Goal: Task Accomplishment & Management: Complete application form

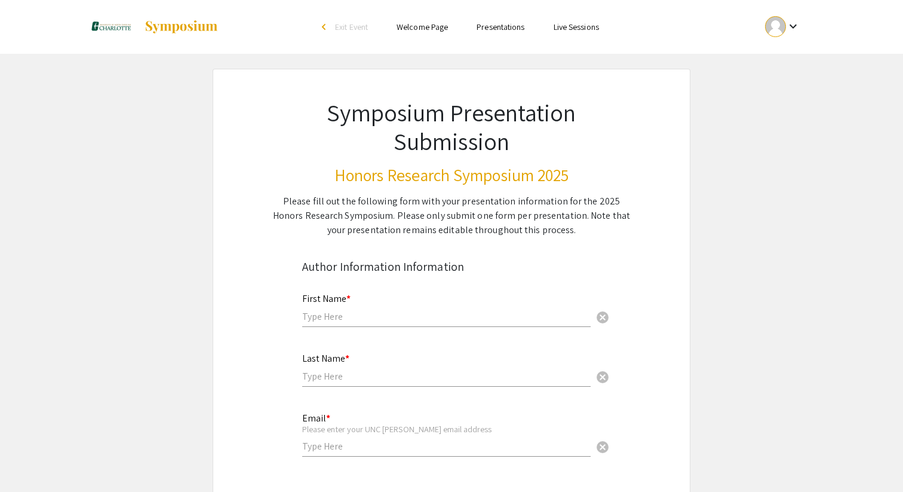
click at [422, 309] on div "First Name * cancel" at bounding box center [446, 303] width 289 height 45
type input "Aryan"
click at [387, 378] on input "text" at bounding box center [446, 376] width 289 height 13
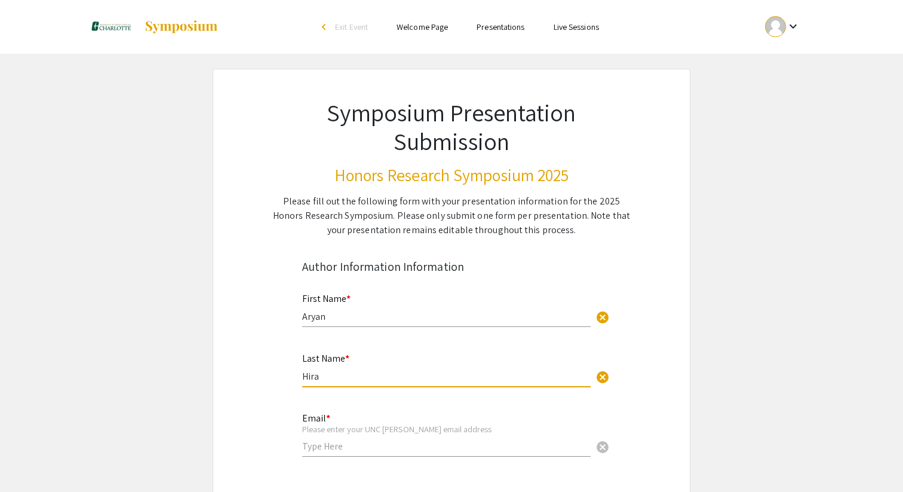
type input "Hira"
click at [380, 458] on div "Email * Please enter your UNC [PERSON_NAME] email address cancel" at bounding box center [446, 435] width 289 height 68
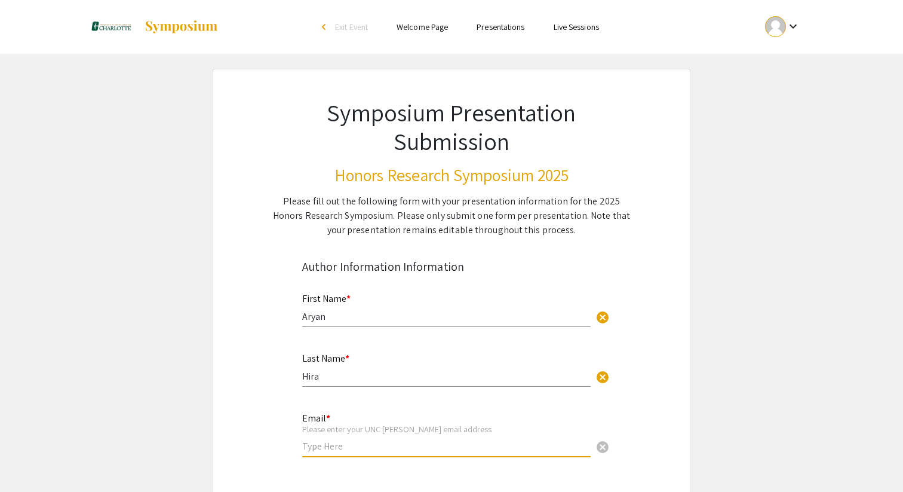
click at [379, 441] on input "email" at bounding box center [446, 446] width 289 height 13
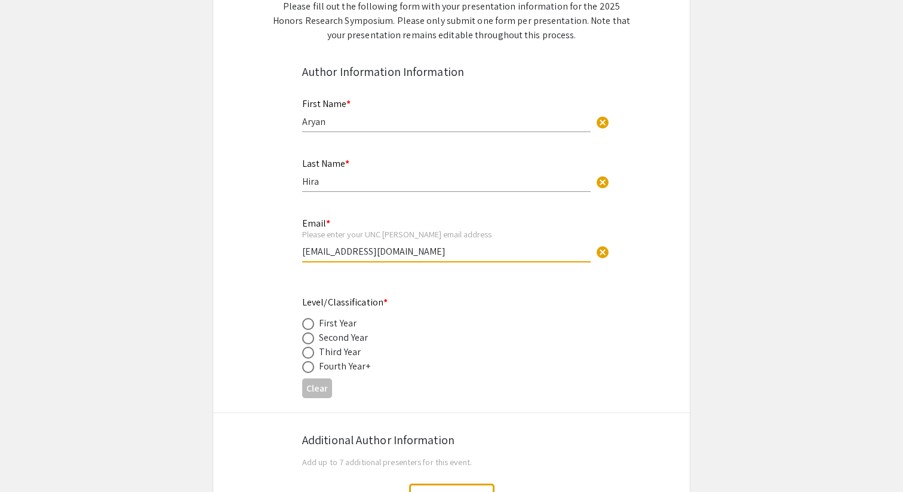
scroll to position [209, 0]
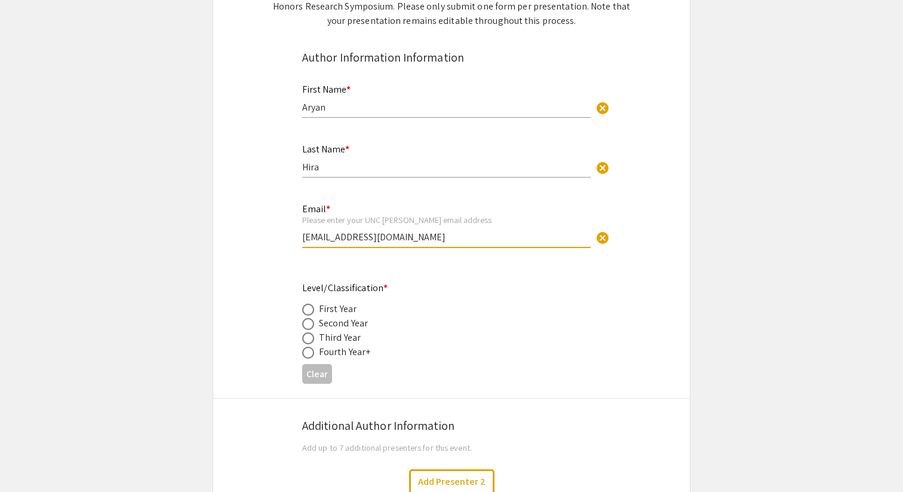
type input "[EMAIL_ADDRESS][DOMAIN_NAME]"
click at [310, 323] on span at bounding box center [308, 324] width 12 height 12
click at [310, 323] on input "radio" at bounding box center [308, 324] width 12 height 12
radio input "true"
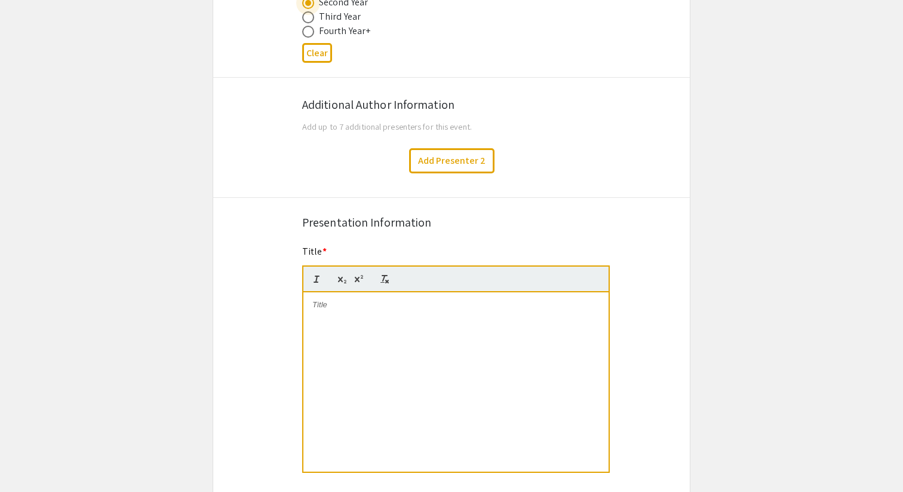
scroll to position [537, 0]
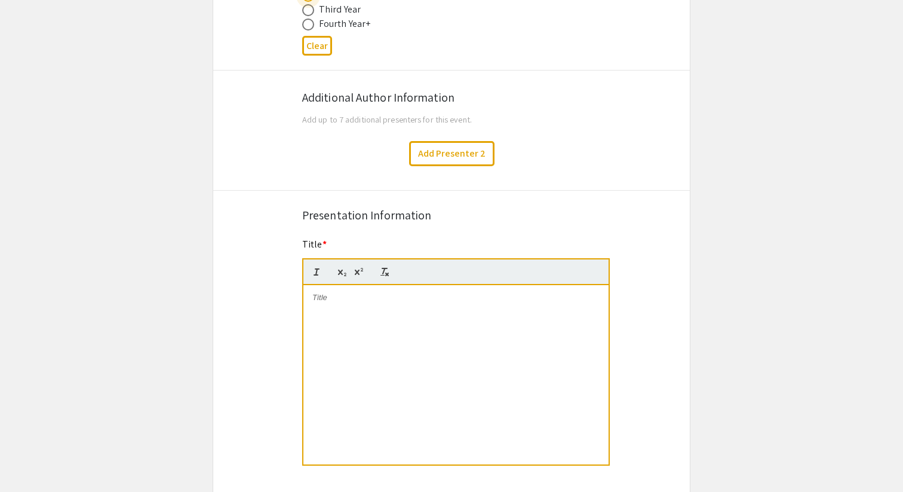
click at [427, 400] on div at bounding box center [455, 374] width 305 height 179
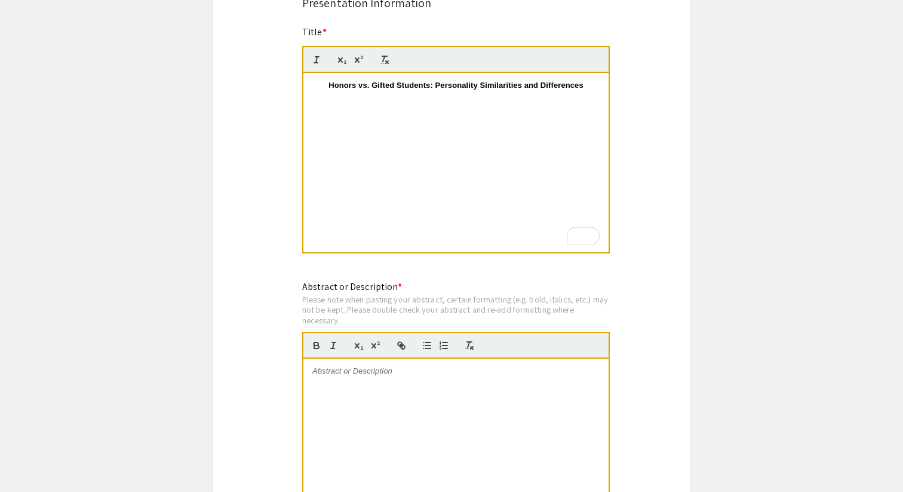
scroll to position [755, 0]
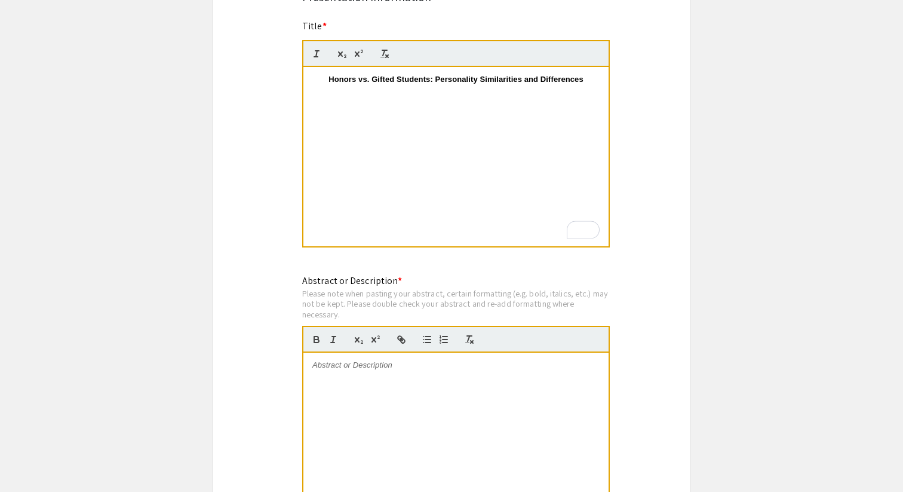
click at [423, 384] on div at bounding box center [455, 441] width 305 height 179
click at [421, 458] on div "To enrich screen reader interactions, please activate Accessibility in Grammarl…" at bounding box center [455, 441] width 305 height 179
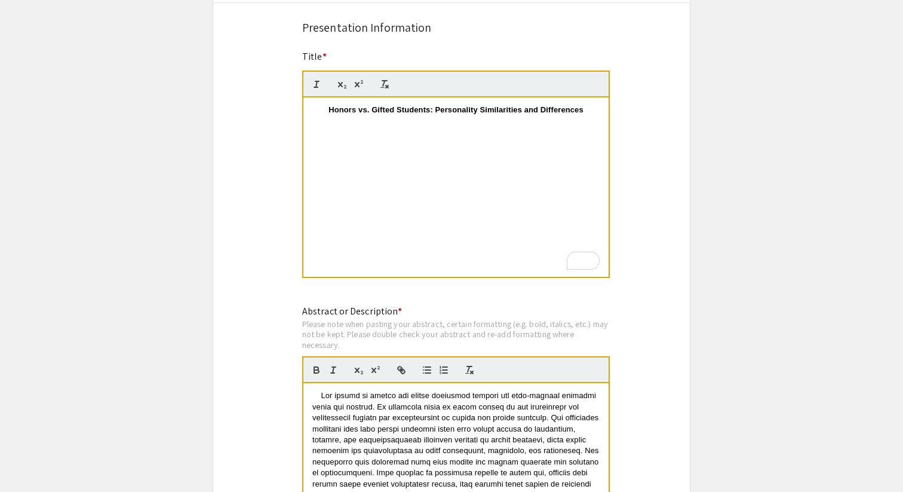
scroll to position [605, 0]
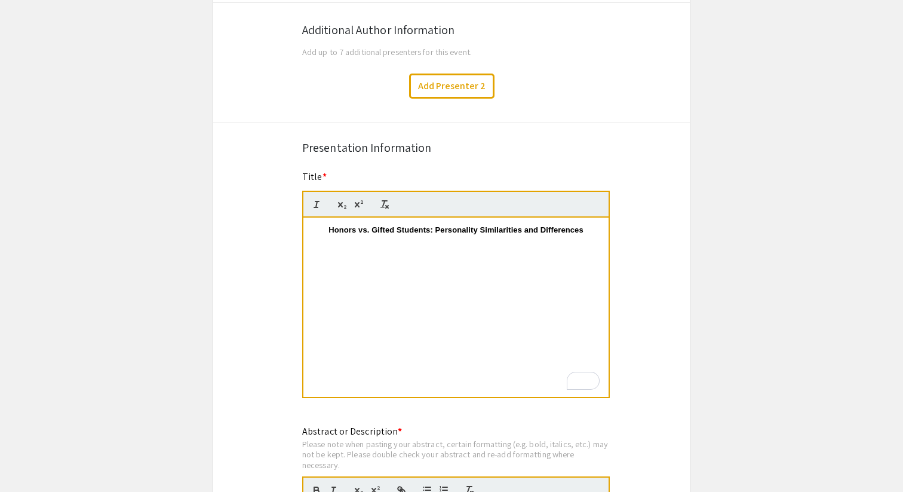
click at [392, 238] on p "To enrich screen reader interactions, please activate Accessibility in Grammarl…" at bounding box center [455, 240] width 287 height 11
click at [397, 228] on strong "Honors vs. Gifted Students: Personality Similarities and Differences" at bounding box center [456, 229] width 255 height 9
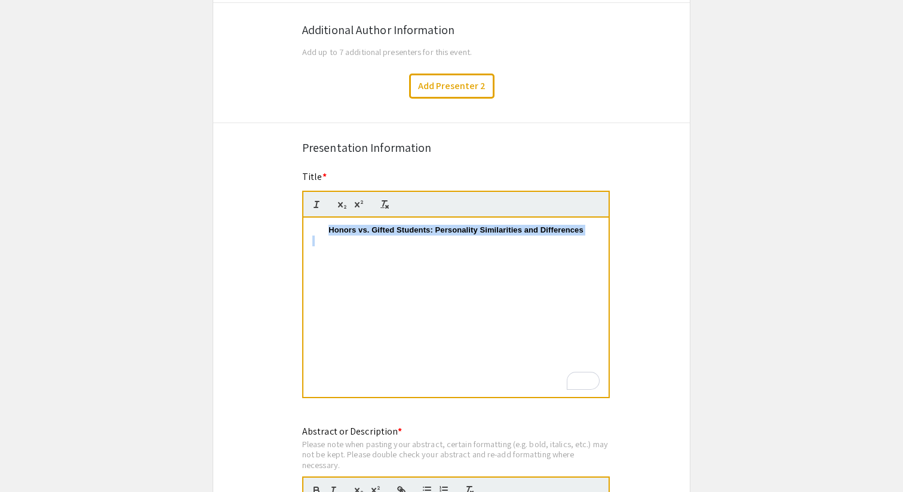
click at [397, 228] on strong "Honors vs. Gifted Students: Personality Similarities and Differences" at bounding box center [456, 229] width 255 height 9
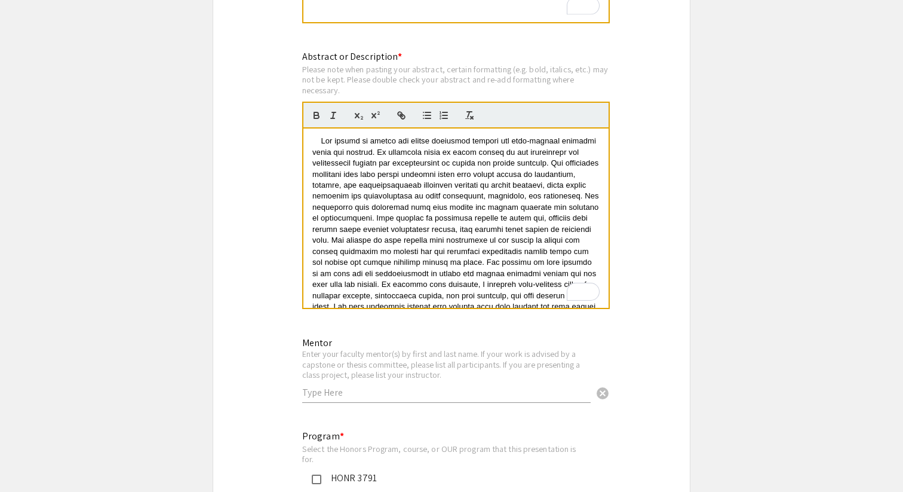
scroll to position [1088, 0]
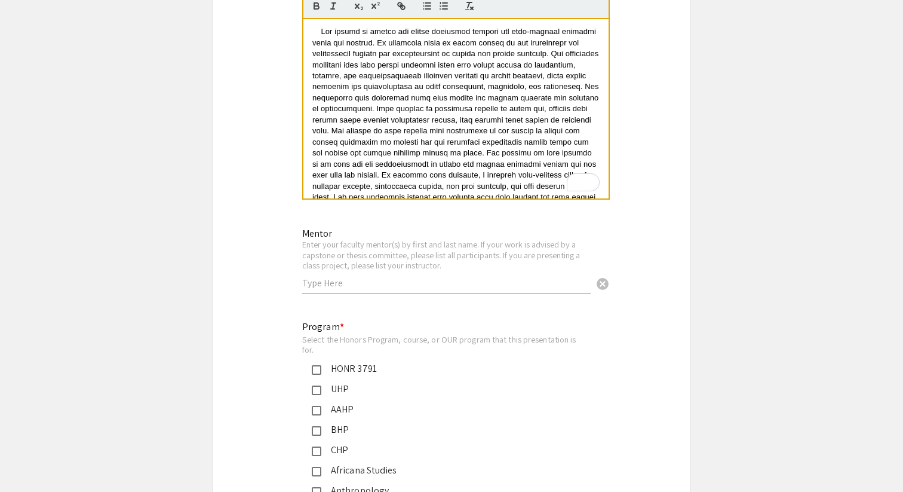
click at [417, 148] on p "To enrich screen reader interactions, please activate Accessibility in Grammarl…" at bounding box center [455, 142] width 287 height 232
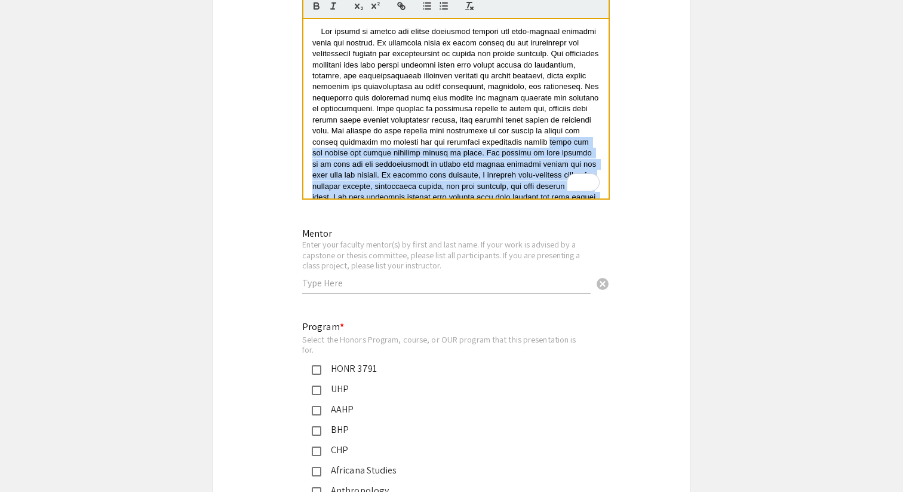
scroll to position [78, 0]
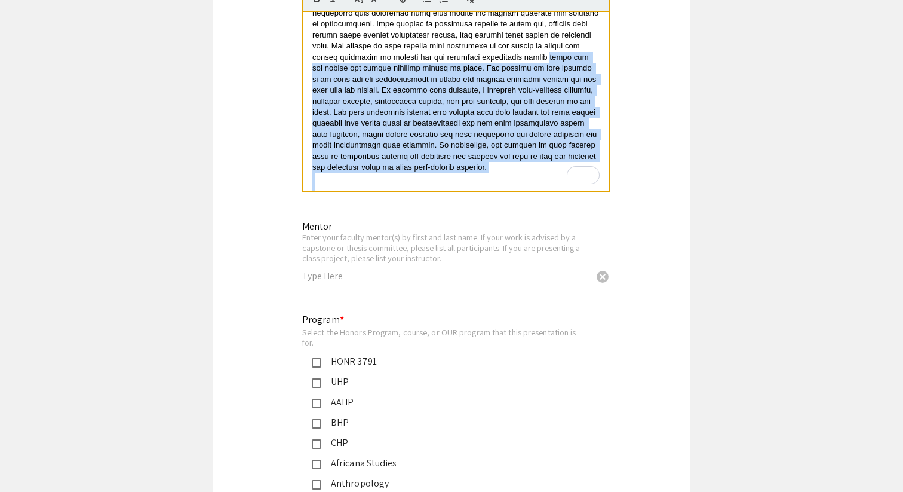
drag, startPoint x: 417, startPoint y: 148, endPoint x: 440, endPoint y: 491, distance: 343.7
click at [440, 491] on div "Symposium Presentation Submission Honors Research Symposium 2025 Please fill ou…" at bounding box center [452, 210] width 478 height 2475
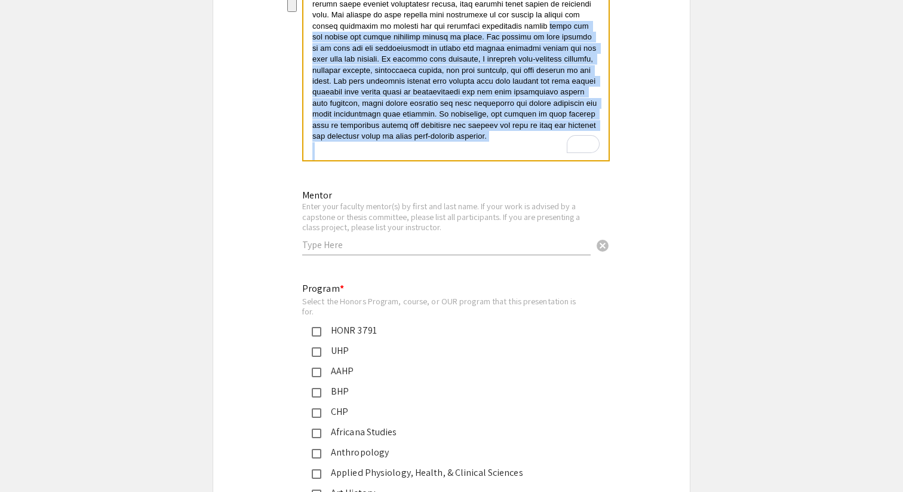
click at [409, 153] on p "To enrich screen reader interactions, please activate Accessibility in Grammarl…" at bounding box center [455, 158] width 287 height 11
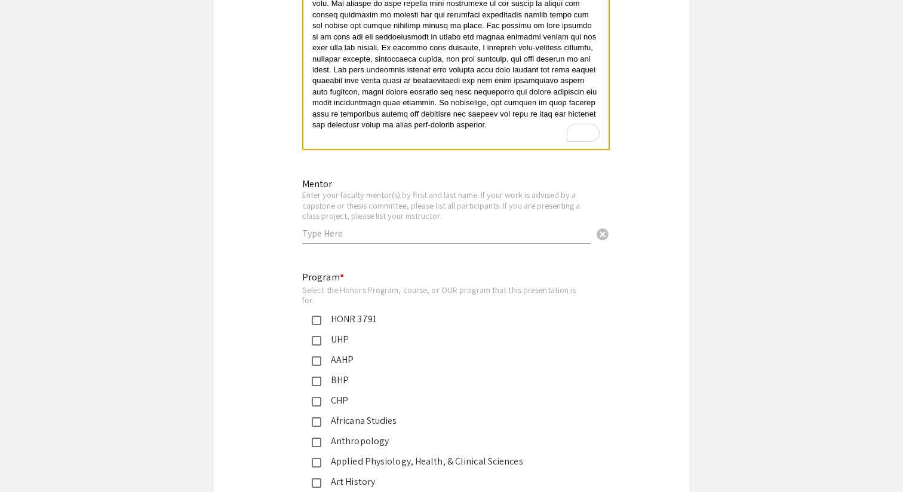
scroll to position [0, 0]
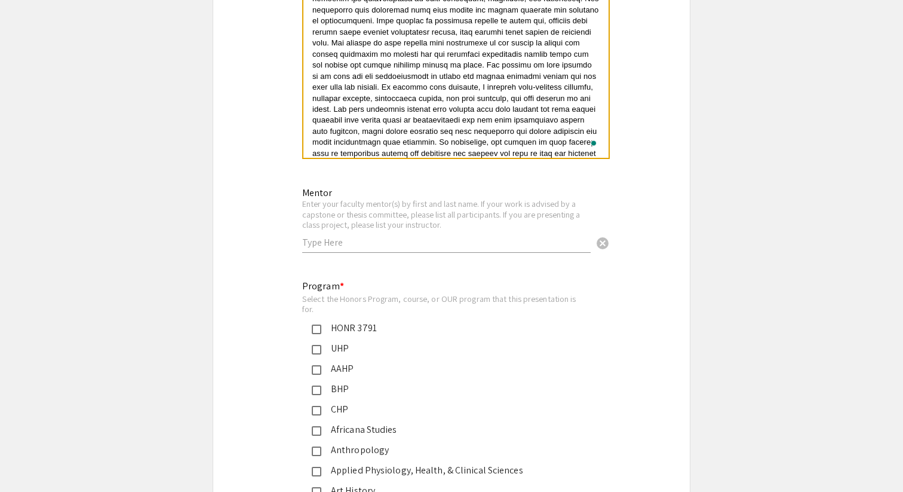
click at [360, 250] on div "Mentor Enter your faculty mentor(s) by first and last name. If your work is adv…" at bounding box center [446, 214] width 289 height 77
type input "M"
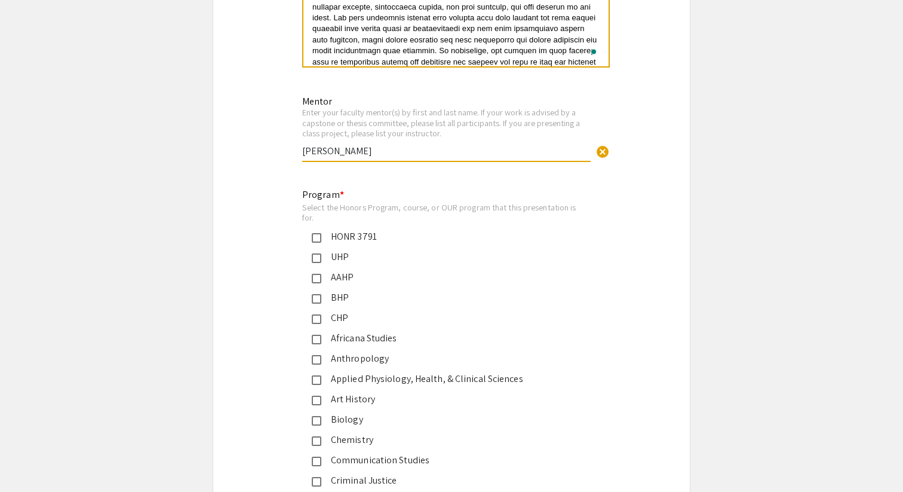
type input "[PERSON_NAME]"
click at [315, 257] on mat-pseudo-checkbox at bounding box center [317, 258] width 10 height 10
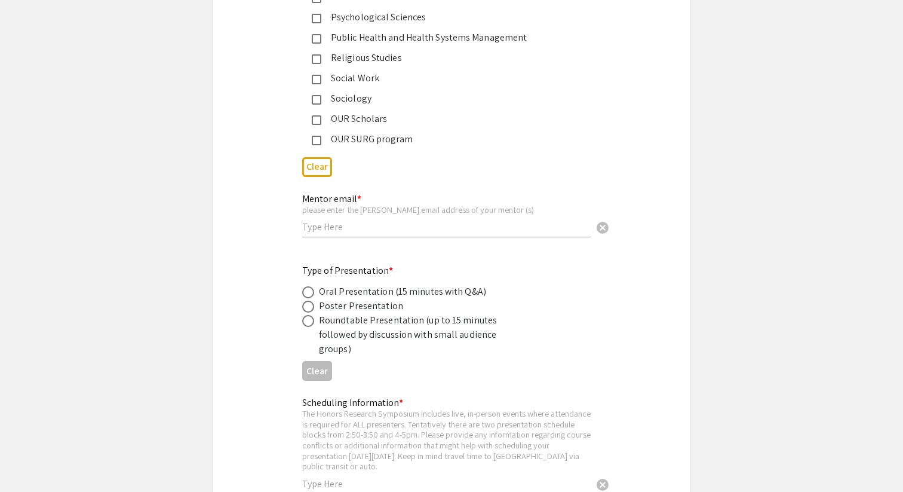
click at [345, 229] on input "text" at bounding box center [446, 226] width 289 height 13
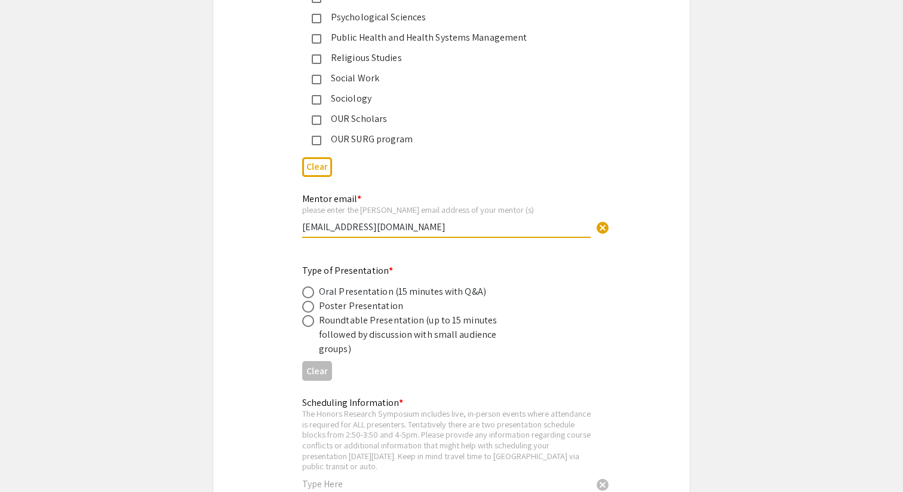
type input "[EMAIL_ADDRESS][DOMAIN_NAME]"
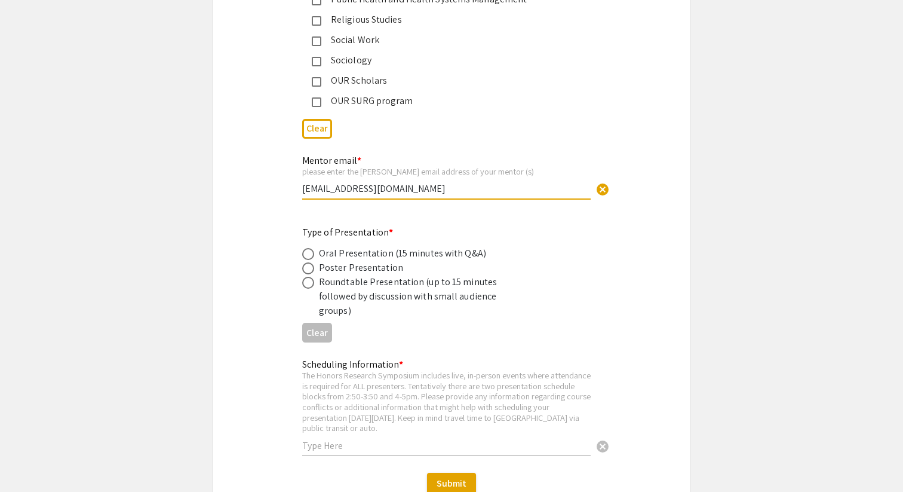
scroll to position [2025, 0]
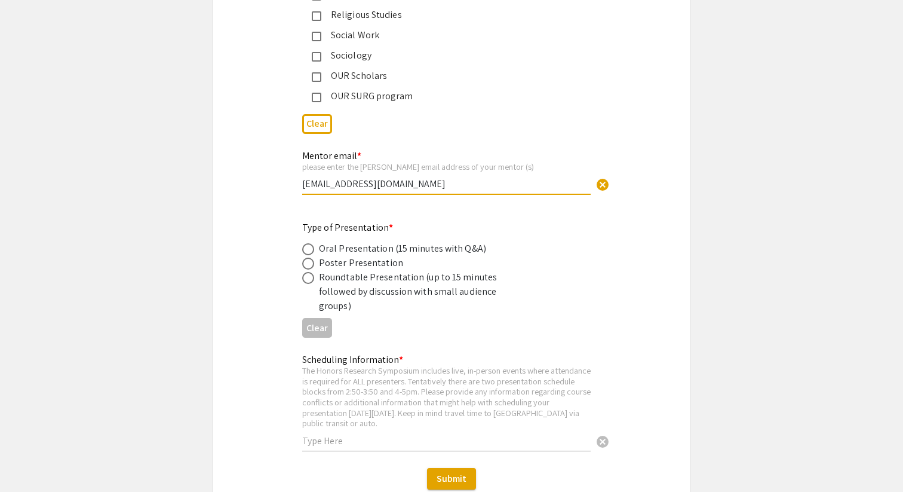
click at [307, 264] on span at bounding box center [308, 263] width 12 height 12
click at [307, 264] on input "radio" at bounding box center [308, 263] width 12 height 12
radio input "true"
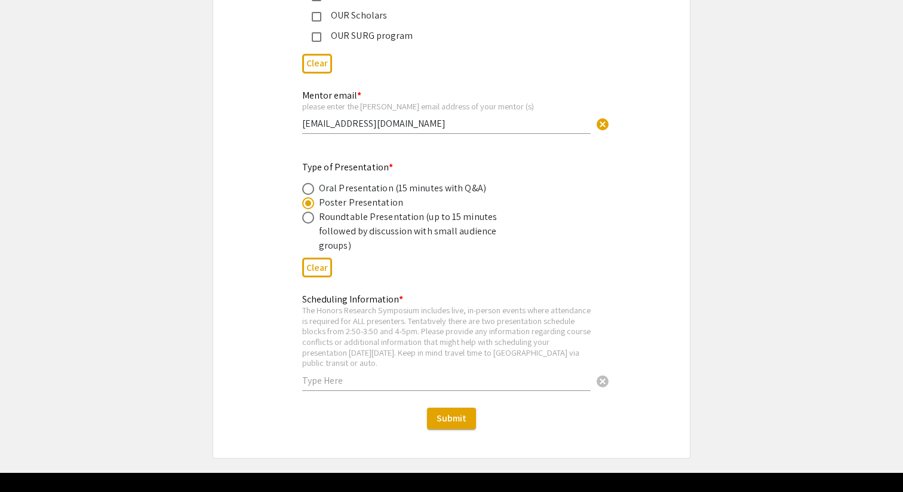
scroll to position [2103, 0]
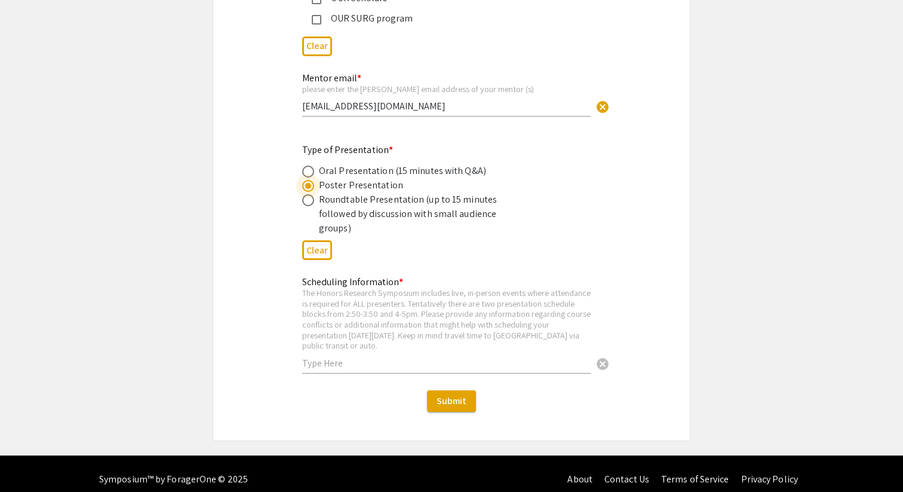
click at [384, 358] on div "Scheduling Information * The Honors Research Symposium includes live, in-person…" at bounding box center [446, 319] width 289 height 108
drag, startPoint x: 295, startPoint y: 284, endPoint x: 496, endPoint y: 345, distance: 210.4
click at [496, 345] on div "Scheduling Information * The Honors Research Symposium includes live, in-person…" at bounding box center [451, 330] width 317 height 113
click at [417, 297] on div "The Honors Research Symposium includes live, in-person events where attendance …" at bounding box center [446, 318] width 289 height 63
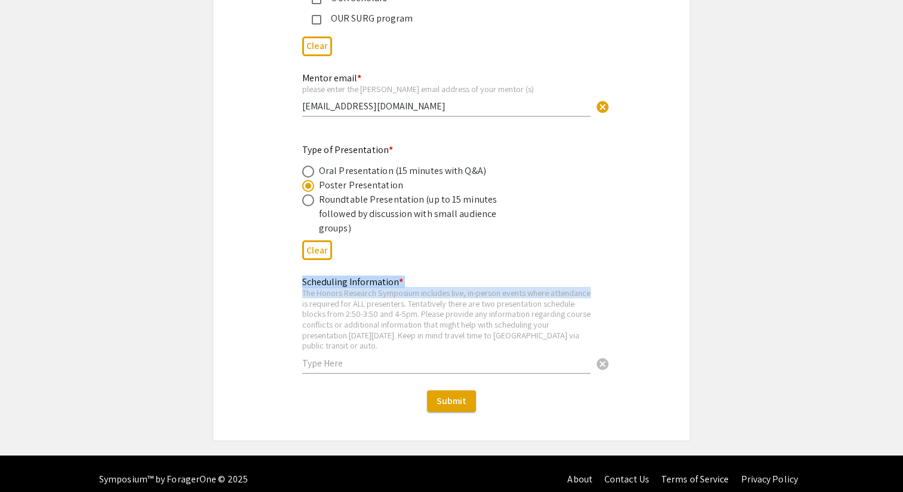
drag, startPoint x: 301, startPoint y: 280, endPoint x: 342, endPoint y: 290, distance: 42.5
click at [342, 290] on div "Scheduling Information * The Honors Research Symposium includes live, in-person…" at bounding box center [451, 330] width 317 height 113
click at [342, 290] on div "The Honors Research Symposium includes live, in-person events where attendance …" at bounding box center [446, 318] width 289 height 63
drag, startPoint x: 306, startPoint y: 279, endPoint x: 464, endPoint y: 341, distance: 170.1
click at [464, 341] on div "Scheduling Information * The Honors Research Symposium includes live, in-person…" at bounding box center [446, 319] width 289 height 108
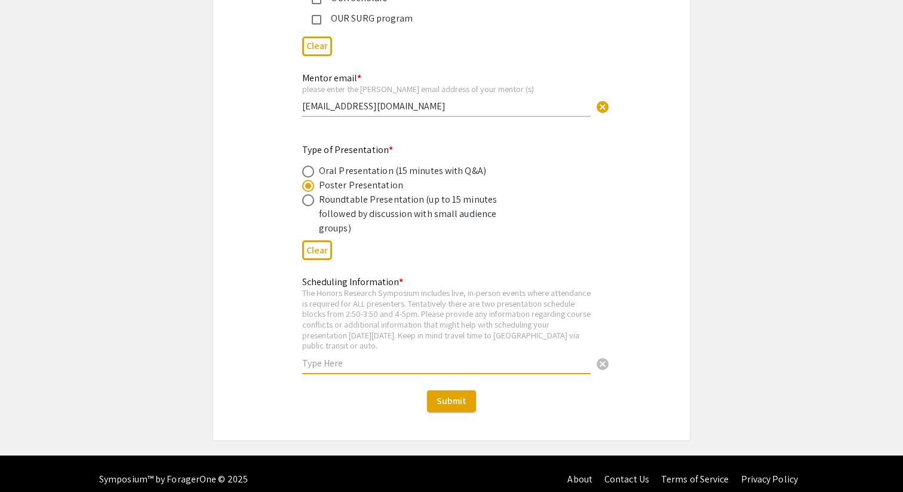
click at [449, 357] on input "text" at bounding box center [446, 363] width 289 height 13
type input "N/A"
click at [447, 394] on span "Submit" at bounding box center [452, 400] width 30 height 13
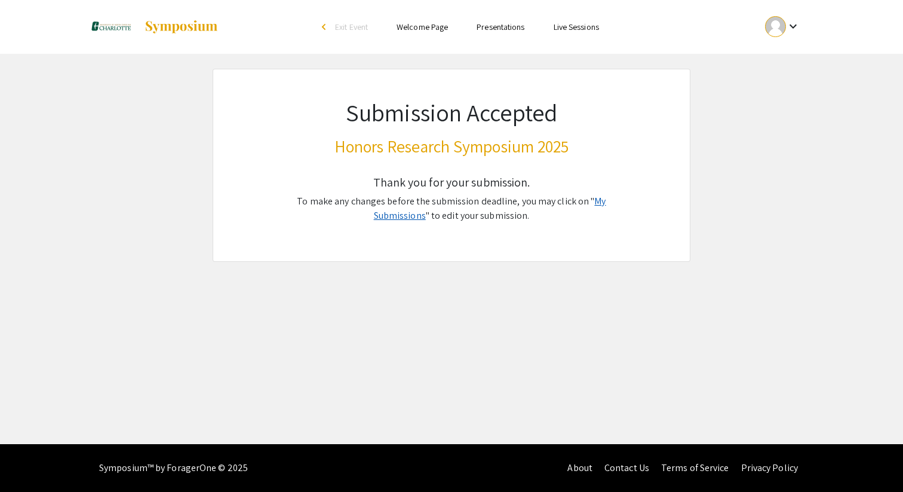
click at [597, 205] on link "My Submissions" at bounding box center [490, 208] width 232 height 27
